Goal: Find contact information: Find contact information

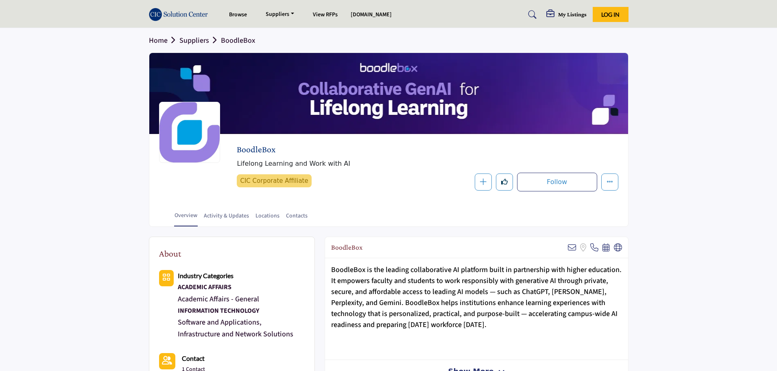
click at [185, 9] on img at bounding box center [180, 14] width 63 height 13
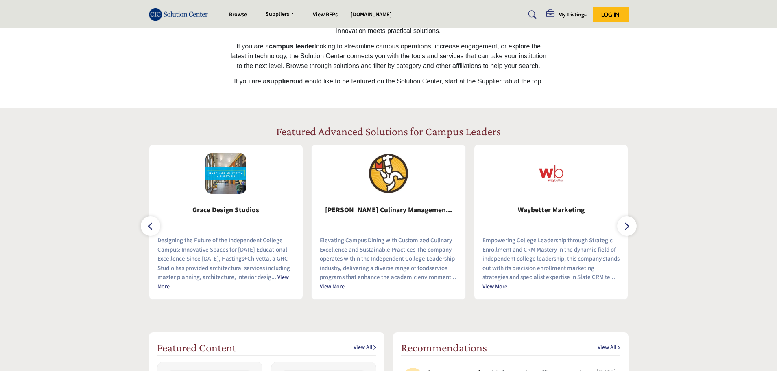
scroll to position [366, 0]
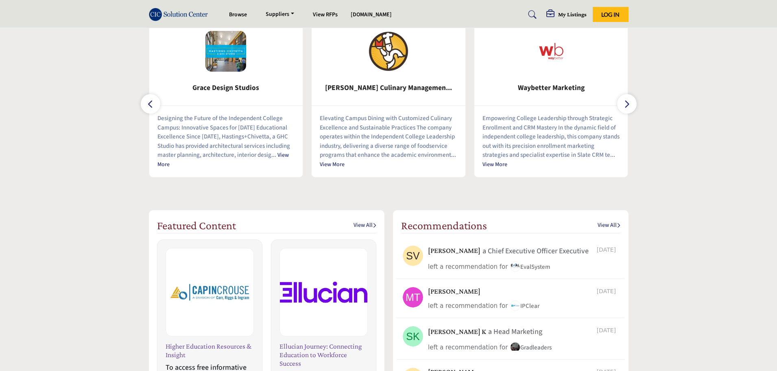
drag, startPoint x: 340, startPoint y: 125, endPoint x: 348, endPoint y: 123, distance: 8.8
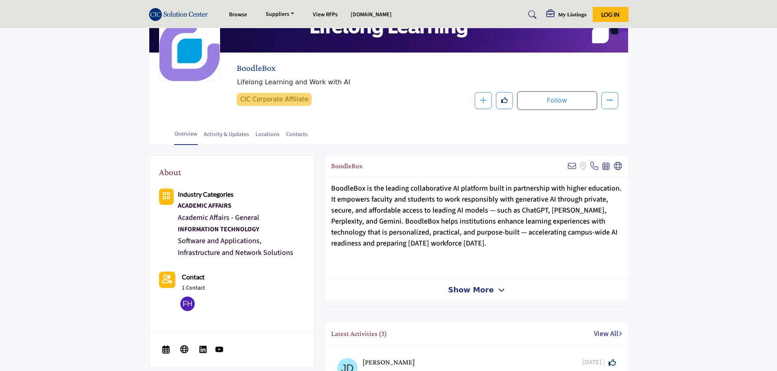
scroll to position [163, 0]
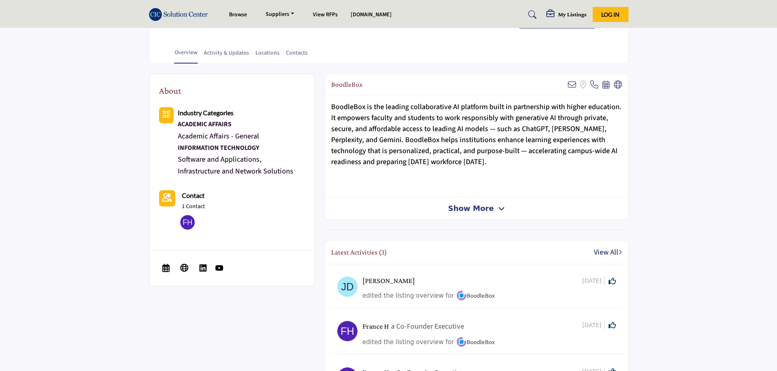
click at [492, 207] on span "Show More" at bounding box center [476, 208] width 57 height 11
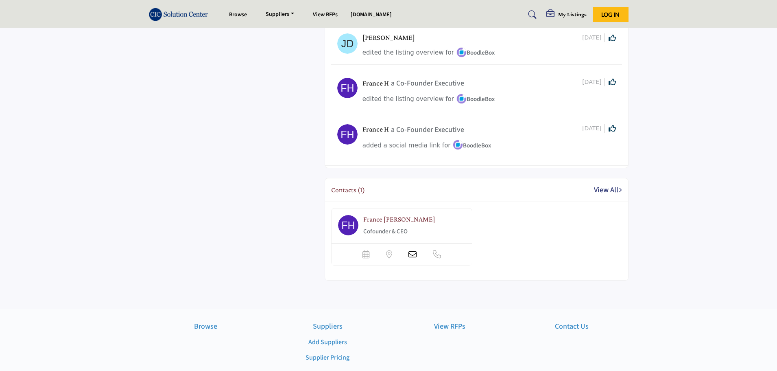
scroll to position [529, 0]
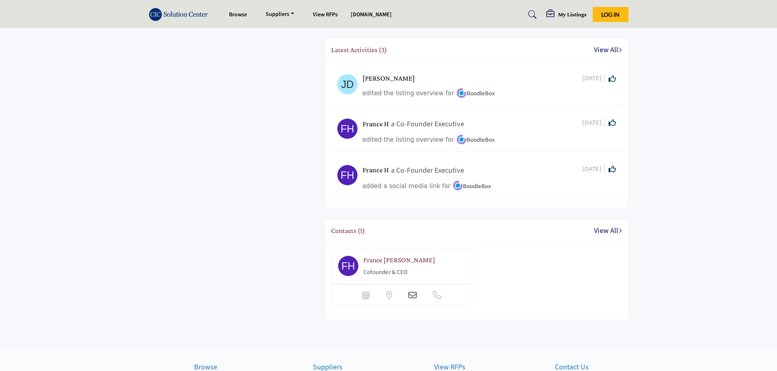
click at [388, 260] on span "France [PERSON_NAME]" at bounding box center [399, 260] width 72 height 8
click at [389, 274] on p "Cofounder & CEO" at bounding box center [406, 272] width 87 height 9
click at [343, 265] on img at bounding box center [348, 266] width 20 height 20
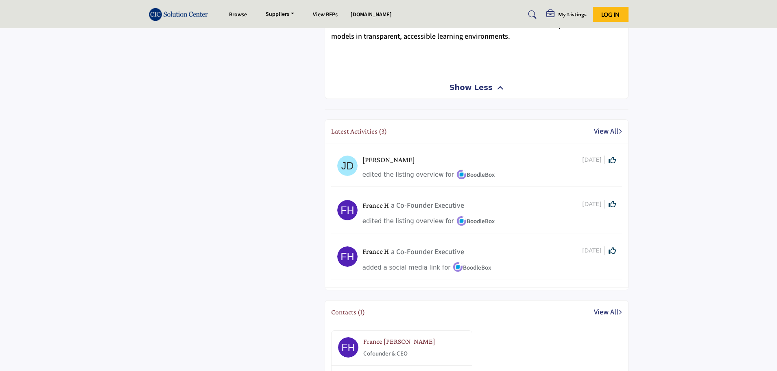
scroll to position [488, 0]
